Goal: Check status: Check status

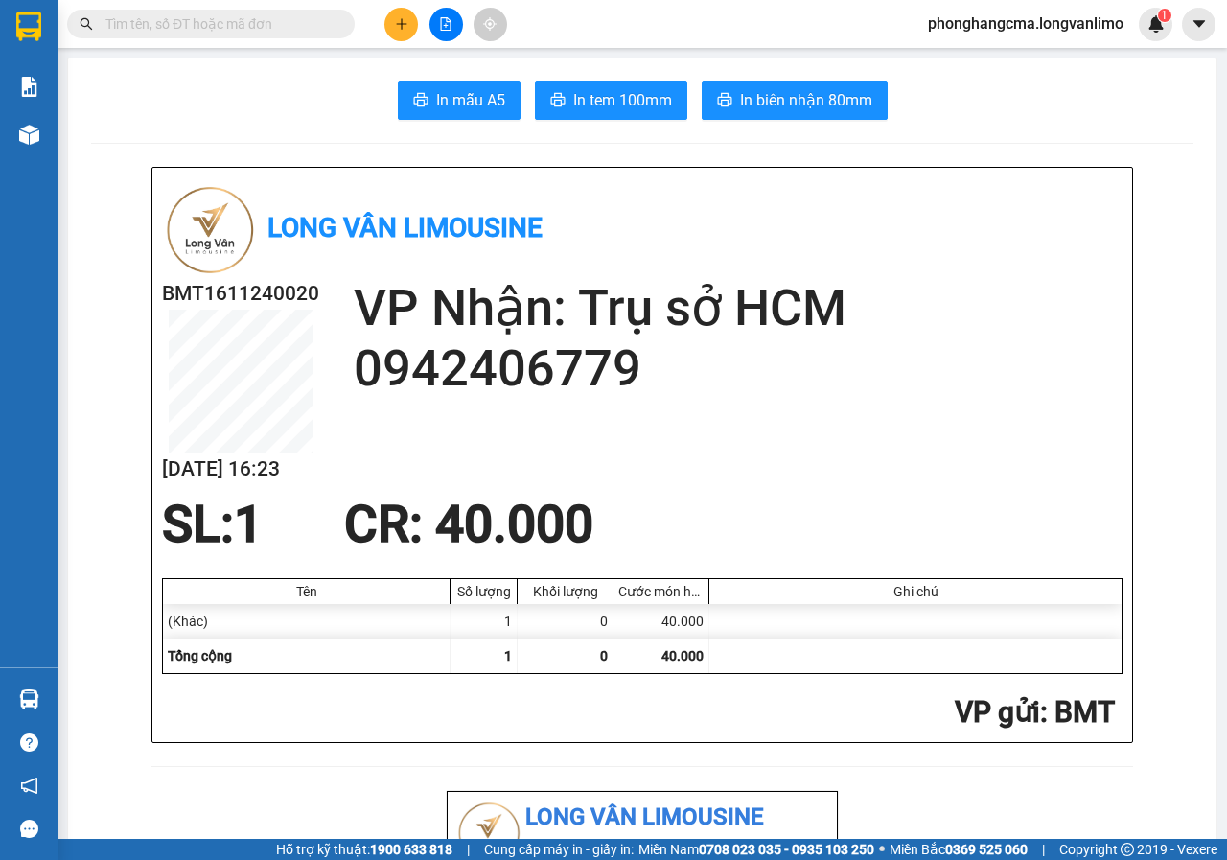
click at [255, 21] on input "text" at bounding box center [218, 23] width 226 height 21
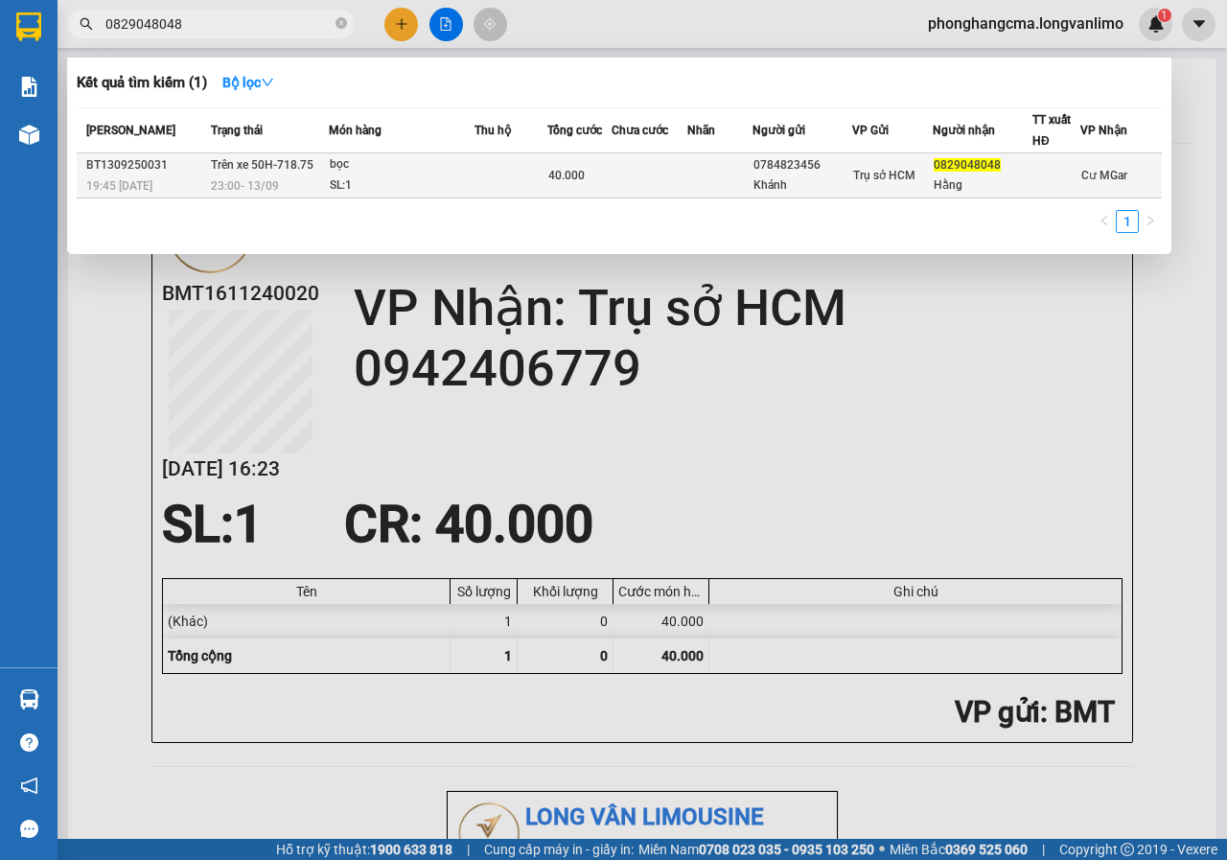
type input "0829048048"
click at [620, 179] on td at bounding box center [649, 175] width 76 height 45
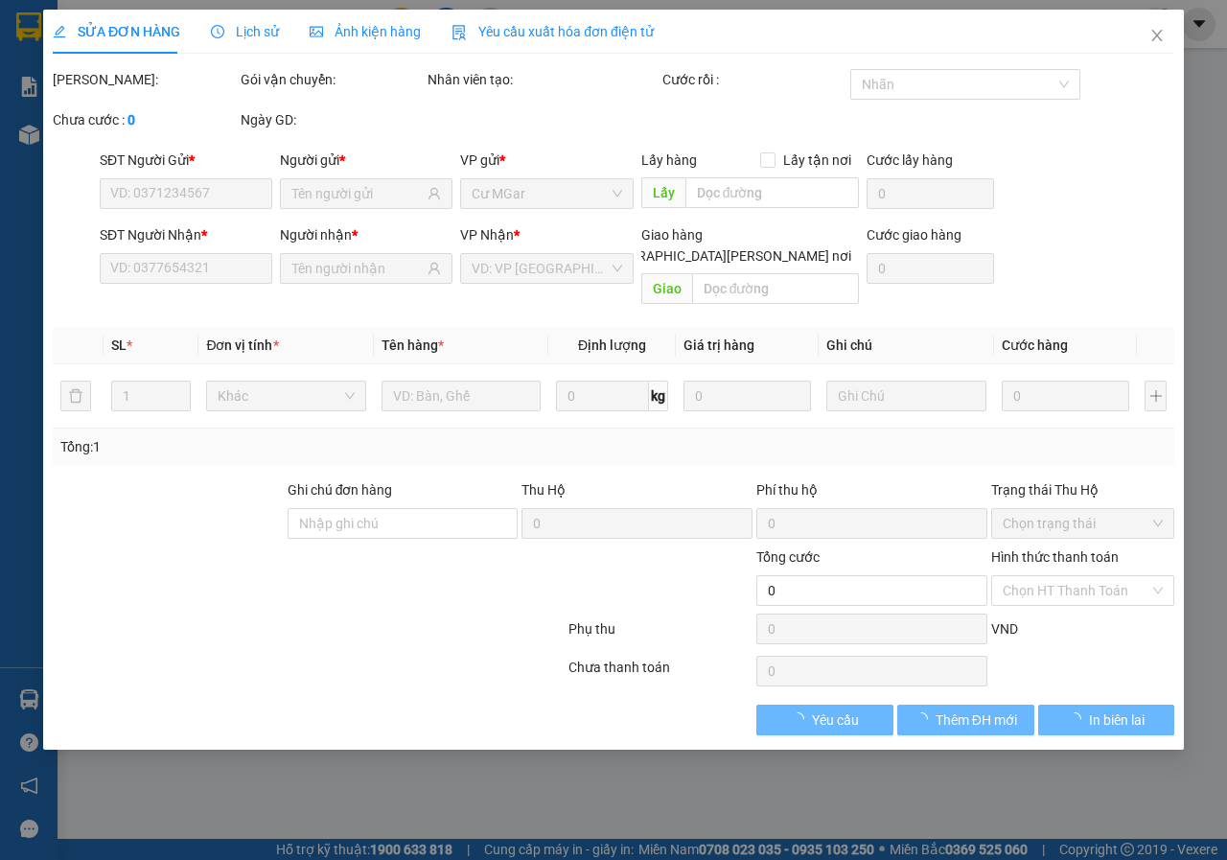
type input "0784823456"
type input "Khánh"
type input "0829048048"
type input "Hằng"
type input "40.000"
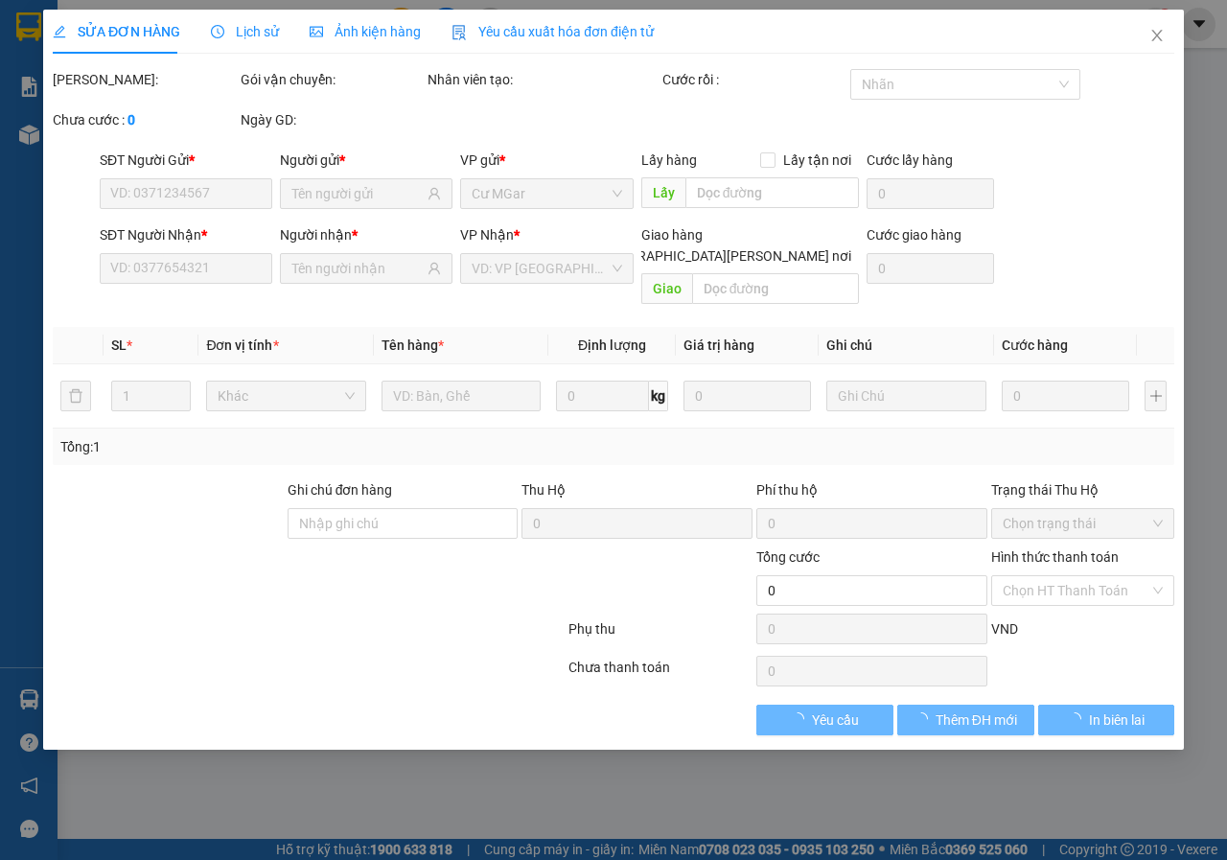
type input "0"
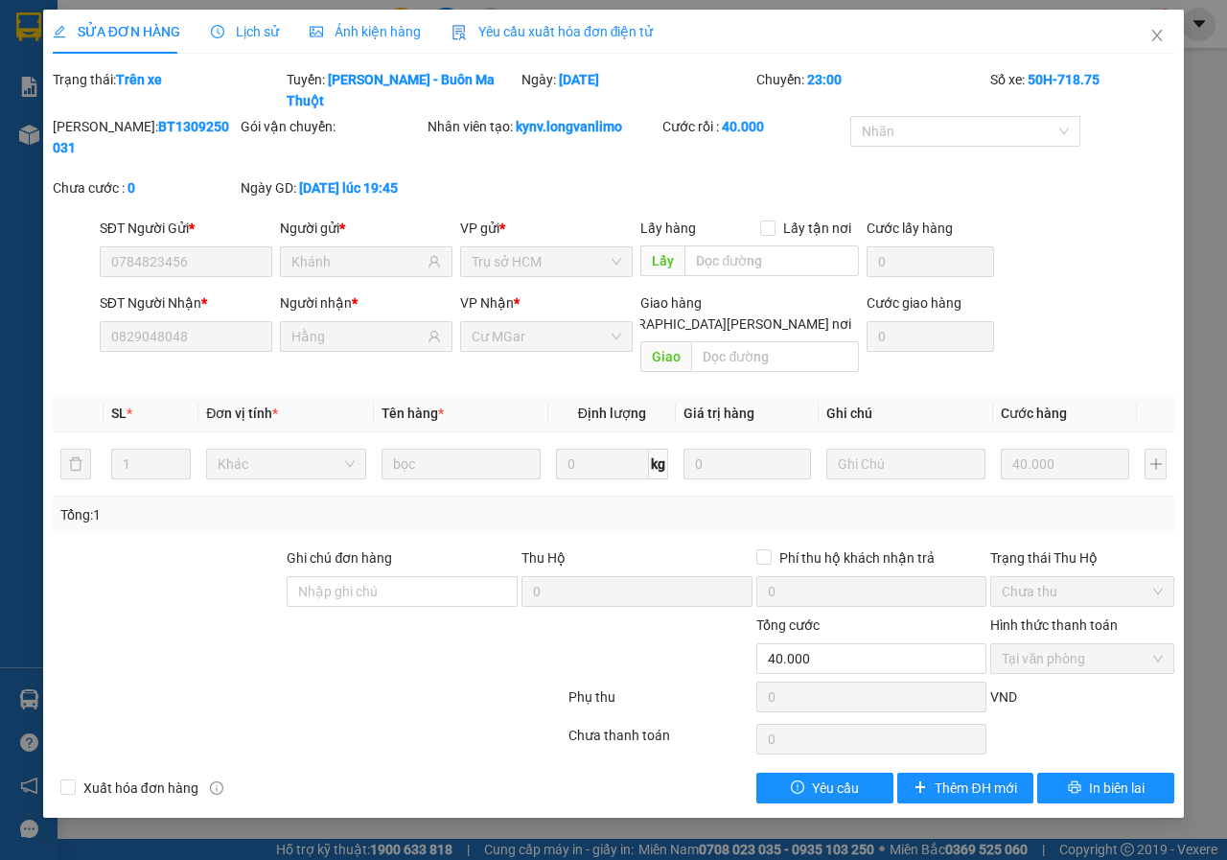
click at [356, 36] on span "Ảnh kiện hàng" at bounding box center [365, 31] width 111 height 15
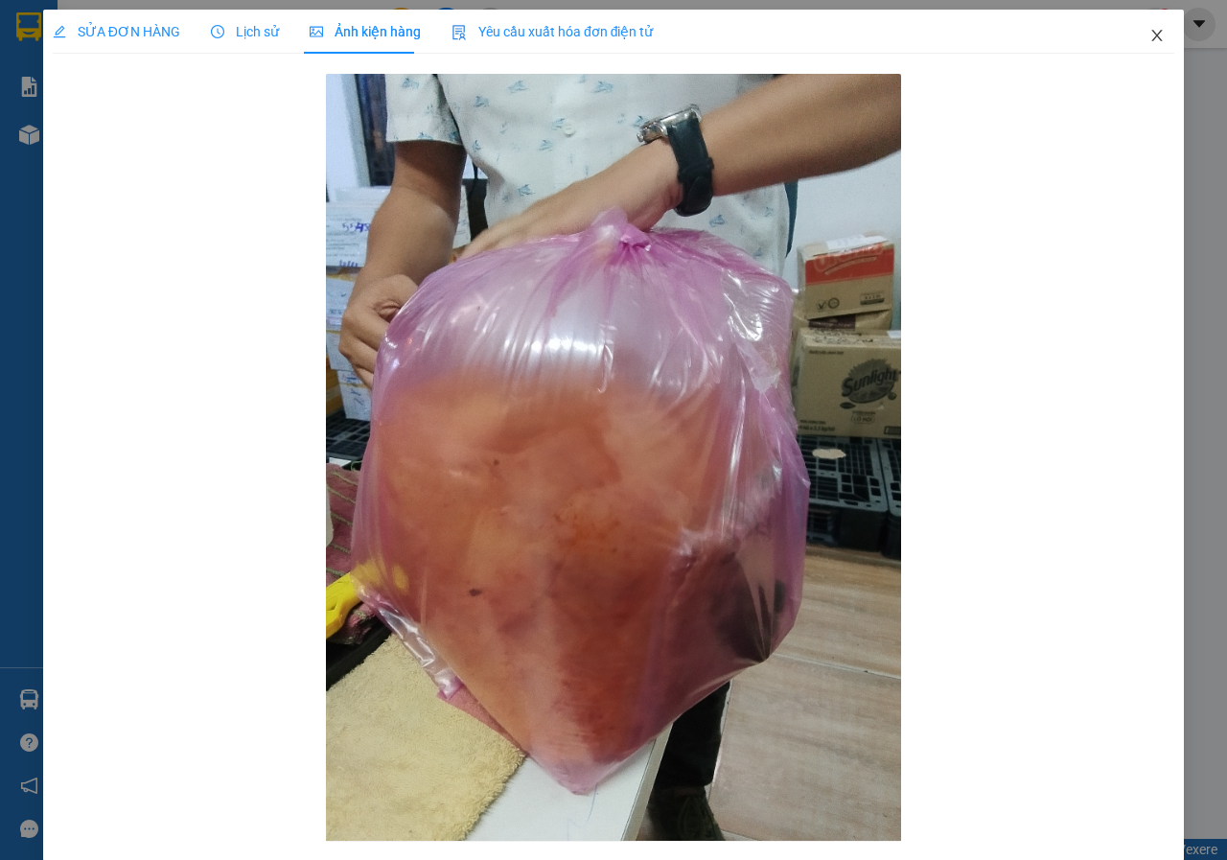
click at [1152, 37] on icon "close" at bounding box center [1157, 36] width 11 height 12
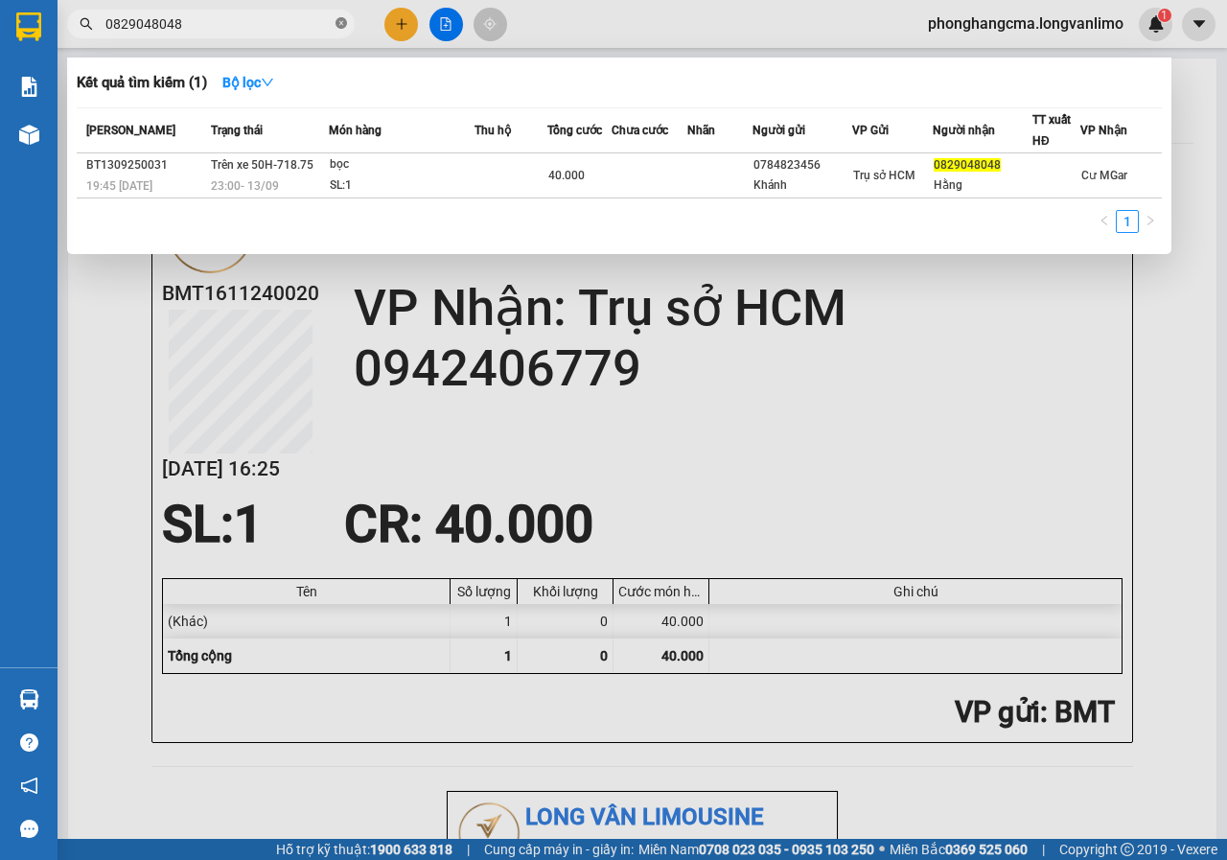
click at [343, 23] on icon "close-circle" at bounding box center [341, 23] width 12 height 12
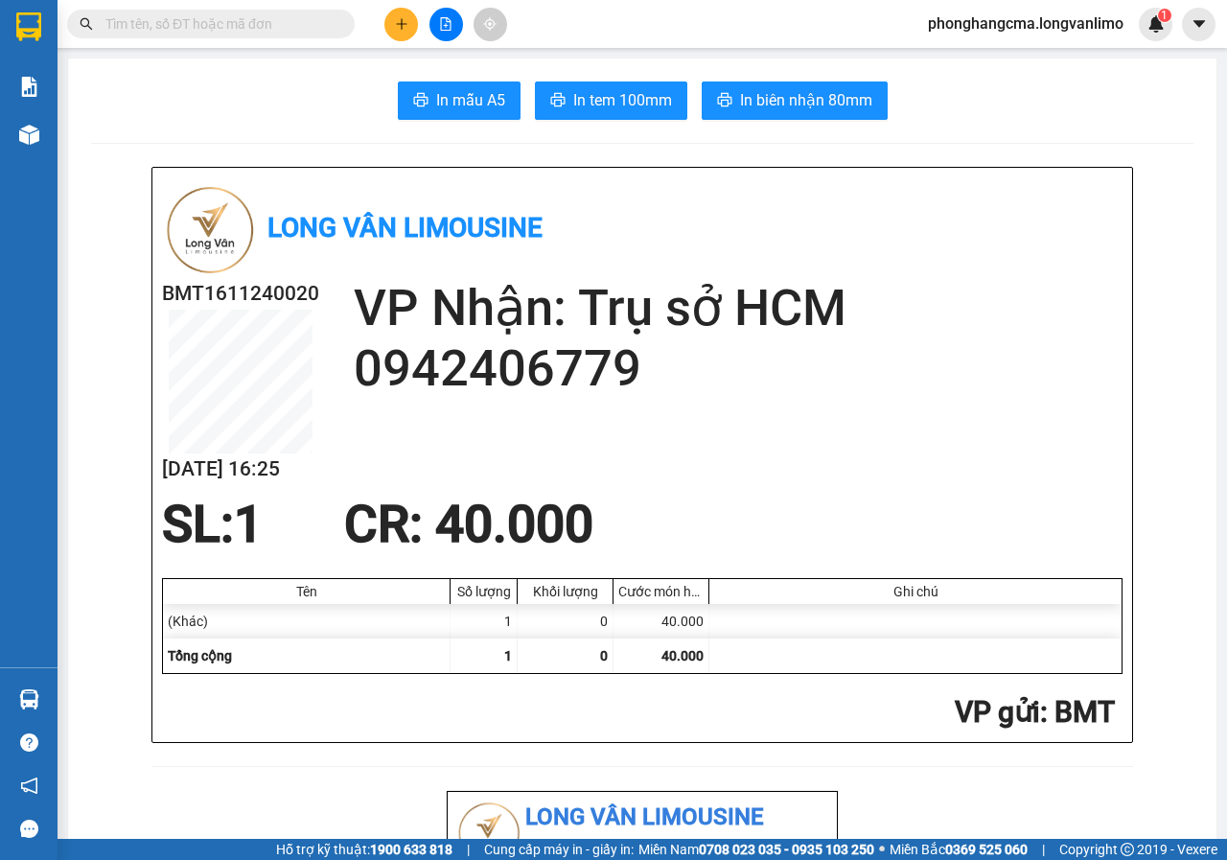
click at [223, 24] on input "text" at bounding box center [218, 23] width 226 height 21
